Goal: Transaction & Acquisition: Subscribe to service/newsletter

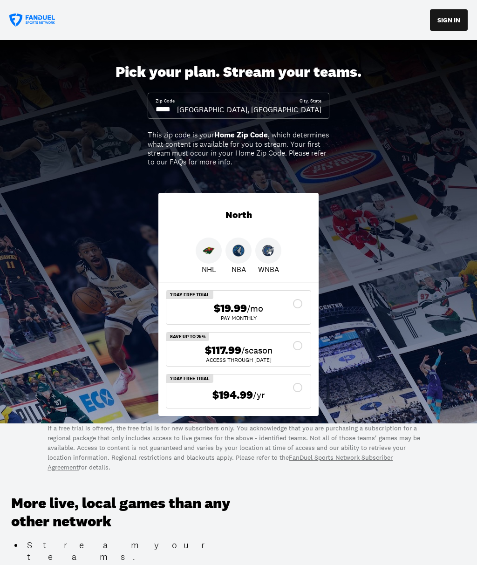
click at [177, 109] on input at bounding box center [166, 109] width 21 height 10
click at [177, 114] on input at bounding box center [166, 109] width 21 height 10
click at [177, 104] on input at bounding box center [166, 109] width 21 height 10
click at [175, 107] on input at bounding box center [166, 109] width 21 height 10
click at [177, 107] on input at bounding box center [166, 109] width 21 height 10
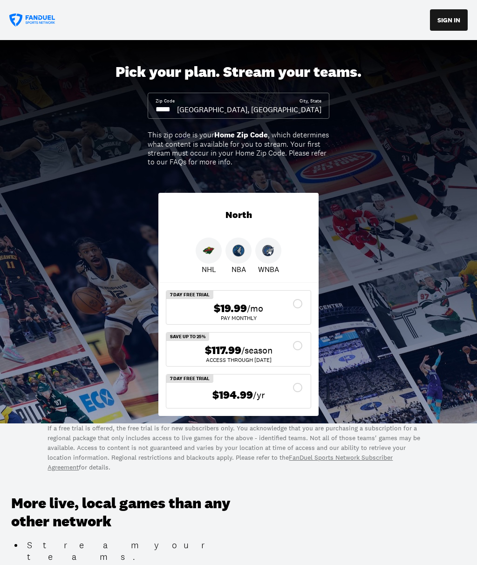
click at [177, 107] on input at bounding box center [166, 109] width 21 height 10
click at [177, 109] on input at bounding box center [166, 109] width 21 height 10
type input "*****"
click at [212, 251] on img at bounding box center [209, 251] width 12 height 12
click at [244, 252] on img at bounding box center [238, 251] width 12 height 12
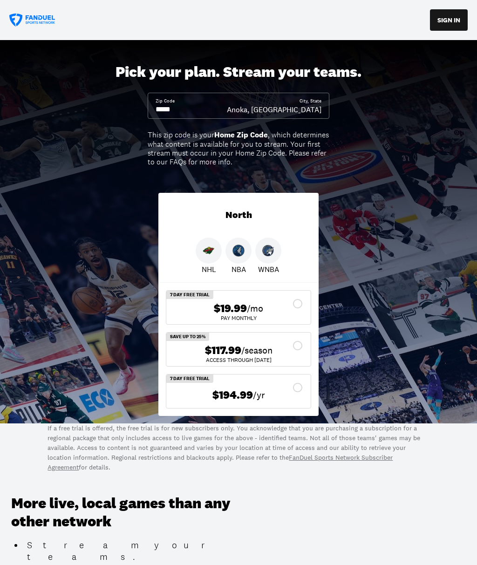
click at [273, 251] on img at bounding box center [268, 251] width 12 height 12
